Goal: Task Accomplishment & Management: Complete application form

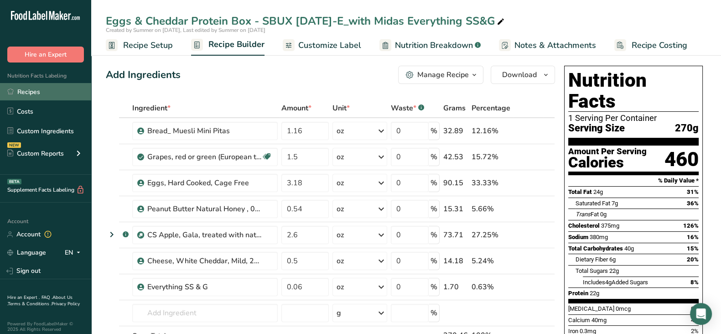
click at [34, 92] on link "Recipes" at bounding box center [45, 91] width 91 height 17
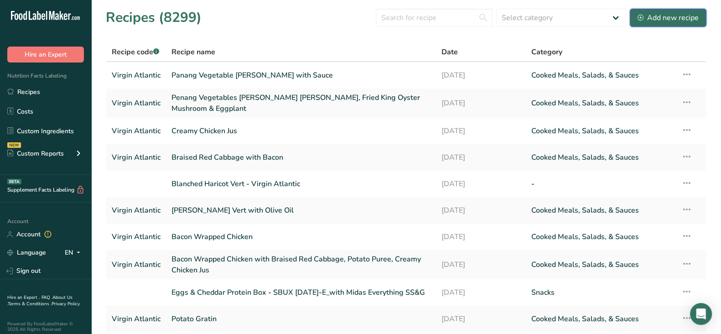
drag, startPoint x: 661, startPoint y: 10, endPoint x: 651, endPoint y: 21, distance: 14.2
click at [661, 10] on button "Add new recipe" at bounding box center [668, 18] width 77 height 18
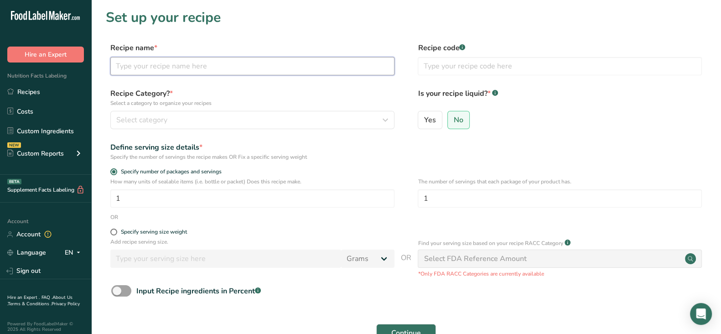
click at [182, 74] on input "text" at bounding box center [252, 66] width 284 height 18
paste input "Cavatappi Pasta with Tomato Cream Sauce, Mozzarella, Sunblushed Tomato"
type input "Cavatappi Pasta with Tomato Cream Sauce, Mozzarella, Sunblushed Tomato"
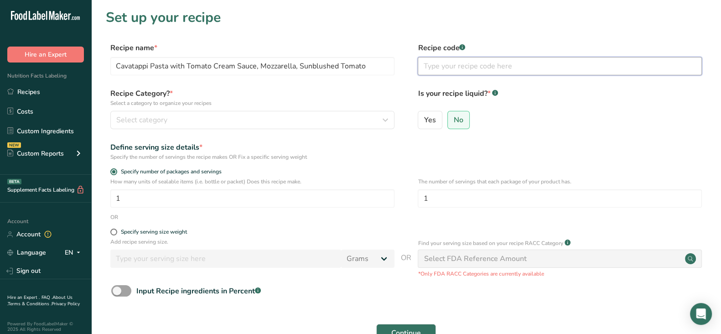
click at [459, 63] on input "text" at bounding box center [560, 66] width 284 height 18
type input "Virgin Ataliantic"
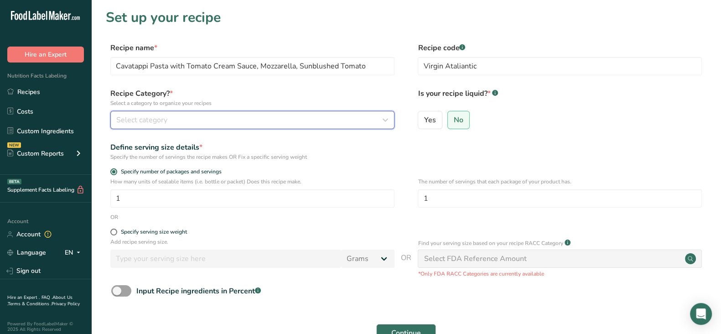
click at [210, 119] on div "Select category" at bounding box center [249, 119] width 267 height 11
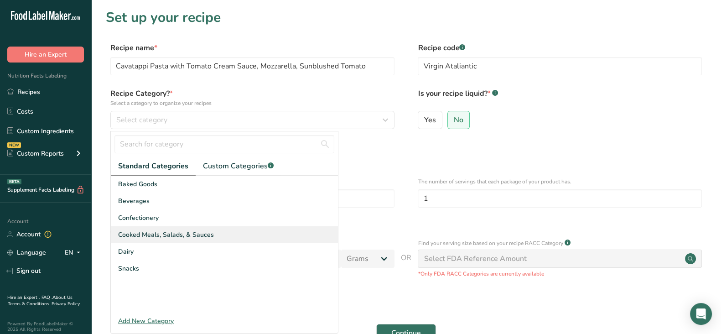
click at [179, 234] on span "Cooked Meals, Salads, & Sauces" at bounding box center [166, 235] width 96 height 10
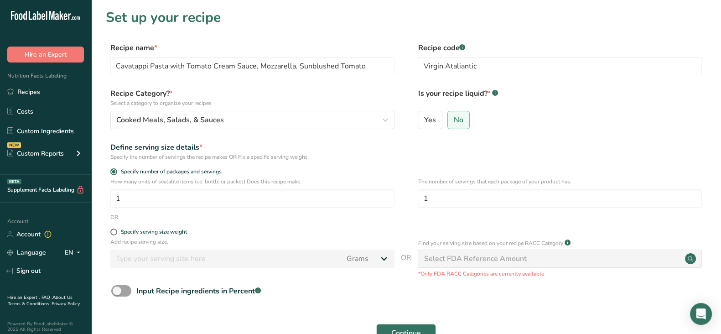
click at [545, 128] on div "Yes No" at bounding box center [560, 123] width 284 height 24
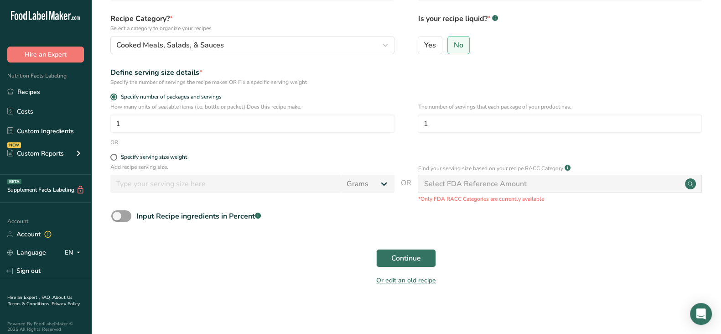
scroll to position [76, 0]
click at [413, 260] on span "Continue" at bounding box center [406, 257] width 30 height 11
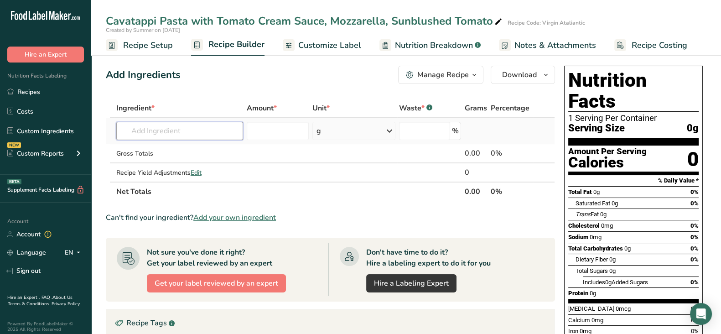
click at [175, 135] on input "text" at bounding box center [179, 131] width 127 height 18
paste input "Belgioiso 91746"
click at [187, 129] on input "Belgioiso 91746" at bounding box center [179, 131] width 127 height 18
click at [191, 129] on input "Belgioiso 91746" at bounding box center [179, 131] width 127 height 18
drag, startPoint x: 190, startPoint y: 129, endPoint x: 92, endPoint y: 126, distance: 98.0
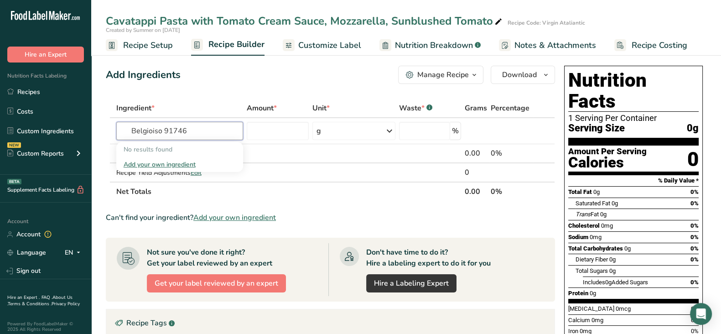
click at [92, 126] on section "Add Ingredients Manage Recipe Delete Recipe Duplicate Recipe Scale Recipe Save …" at bounding box center [406, 292] width 630 height 490
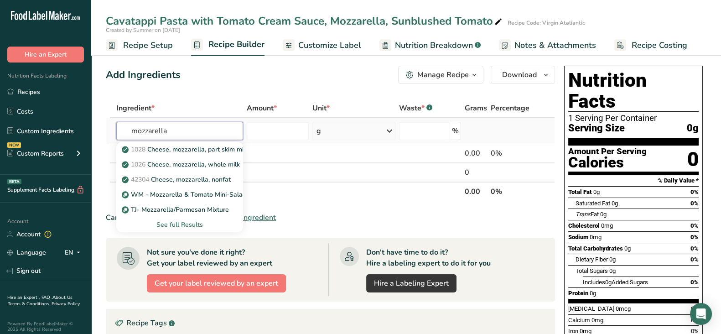
type input "mozzarella"
click at [160, 224] on div "See full Results" at bounding box center [180, 225] width 112 height 10
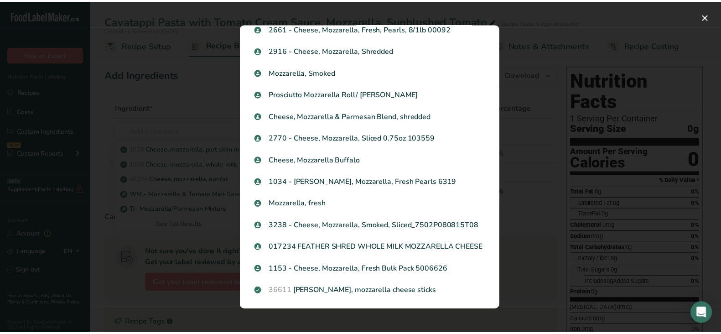
scroll to position [887, 0]
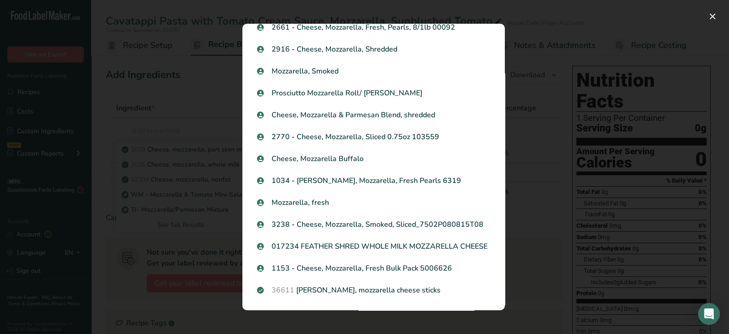
click at [669, 164] on div "Search results modal" at bounding box center [364, 167] width 729 height 334
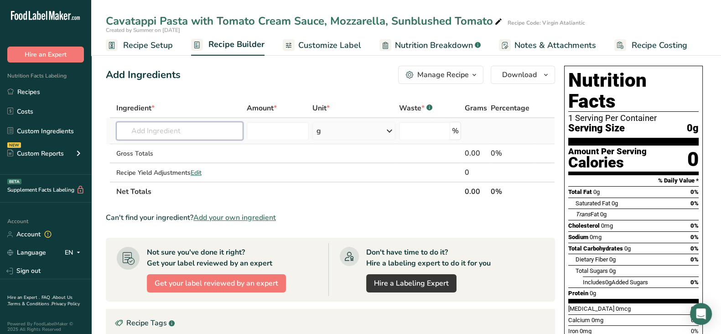
click at [162, 130] on input "text" at bounding box center [179, 131] width 127 height 18
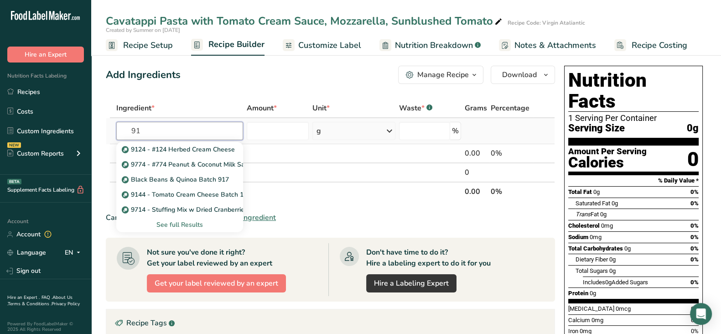
type input "9"
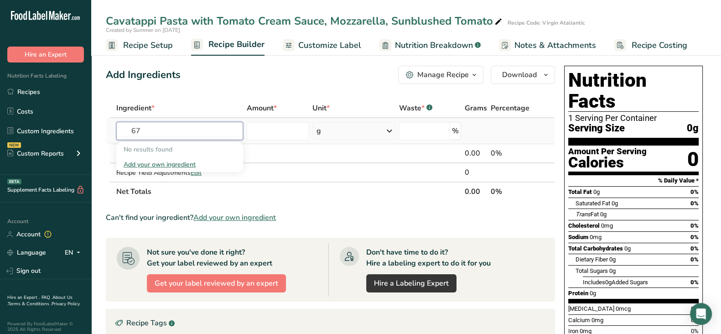
type input "6"
click at [215, 81] on div "Add Ingredients Manage Recipe Delete Recipe Duplicate Recipe Scale Recipe Save …" at bounding box center [330, 75] width 449 height 18
click at [212, 126] on input "text" at bounding box center [179, 131] width 127 height 18
paste input "4782500 Mozzarella sliced Belgiosio"
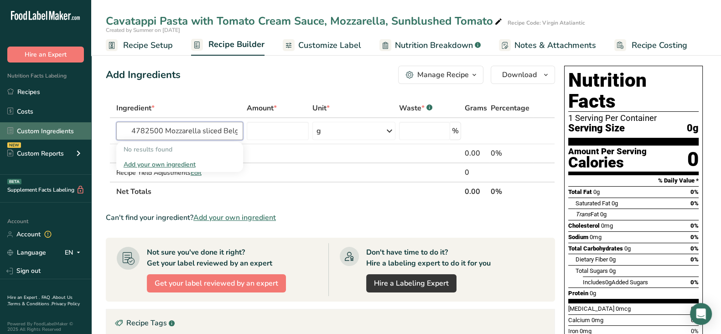
drag, startPoint x: 223, startPoint y: 131, endPoint x: 34, endPoint y: 132, distance: 189.2
click at [34, 132] on div ".a-20{fill:#fff;} Hire an Expert Nutrition Facts Labeling Recipes Costs Custom …" at bounding box center [360, 268] width 721 height 537
drag, startPoint x: 187, startPoint y: 128, endPoint x: 171, endPoint y: 133, distance: 16.7
click at [187, 128] on input "4782500 Mozzarella sliced Belgiosio" at bounding box center [179, 131] width 127 height 18
drag, startPoint x: 163, startPoint y: 133, endPoint x: 276, endPoint y: 132, distance: 113.5
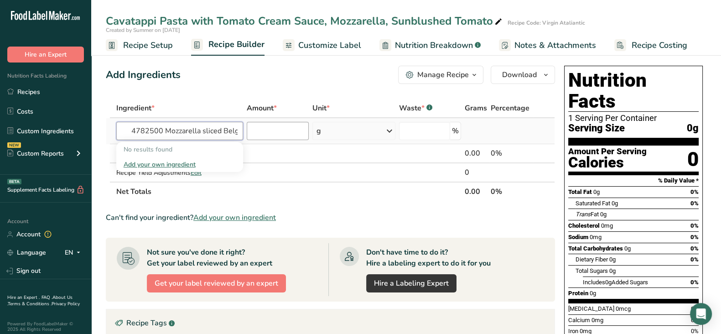
click at [281, 135] on tr "4782500 Mozzarella sliced Belgiosio No results found Add your own ingredient g …" at bounding box center [330, 131] width 448 height 26
type input "4782500"
drag, startPoint x: 179, startPoint y: 131, endPoint x: 85, endPoint y: 121, distance: 94.9
click at [86, 121] on div ".a-20{fill:#fff;} Hire an Expert Nutrition Facts Labeling Recipes Costs Custom …" at bounding box center [360, 268] width 721 height 537
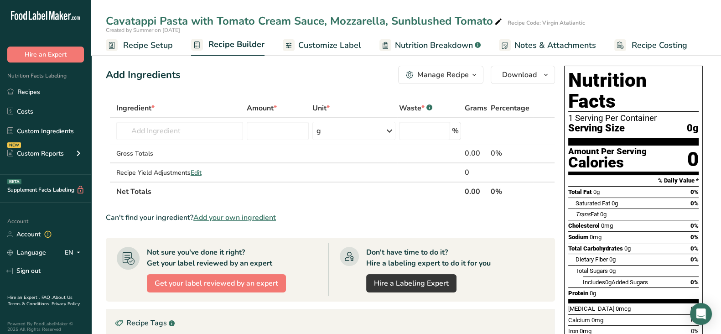
click at [232, 66] on div "Add Ingredients Manage Recipe Delete Recipe Duplicate Recipe Scale Recipe Save …" at bounding box center [330, 75] width 449 height 18
click at [43, 132] on link "Custom Ingredients" at bounding box center [45, 130] width 91 height 17
